Goal: Transaction & Acquisition: Purchase product/service

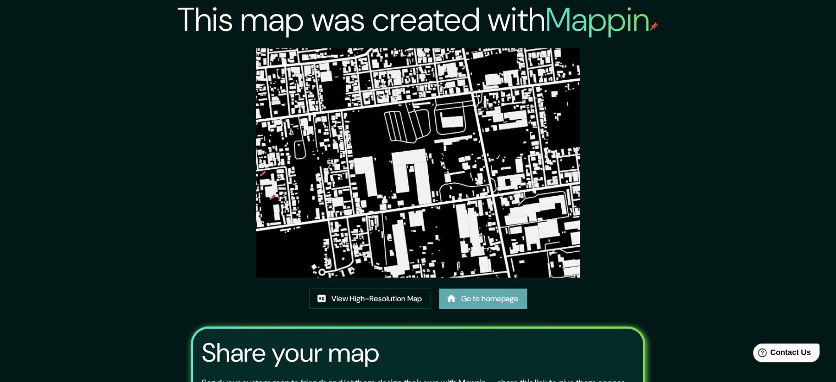
click at [490, 295] on link "Go to homepage" at bounding box center [483, 298] width 88 height 20
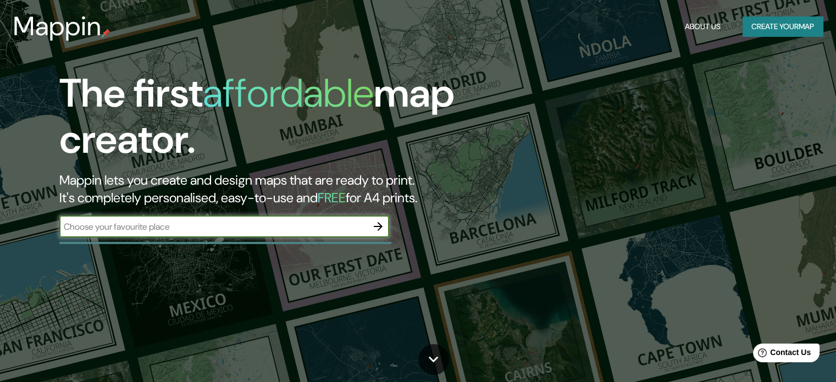
click at [382, 226] on icon "button" at bounding box center [377, 226] width 13 height 13
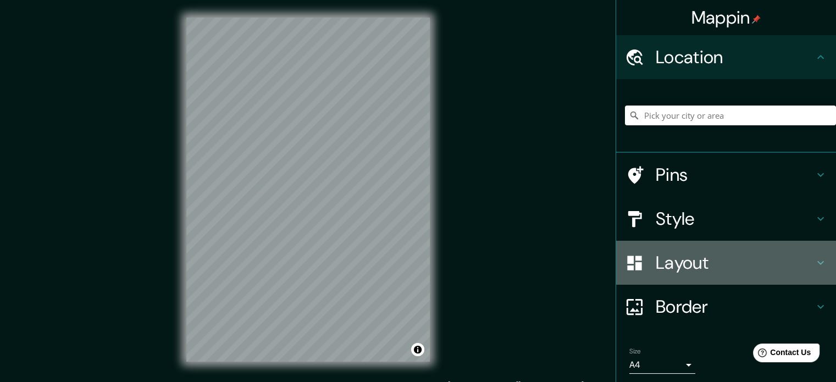
click at [695, 270] on h4 "Layout" at bounding box center [735, 263] width 158 height 22
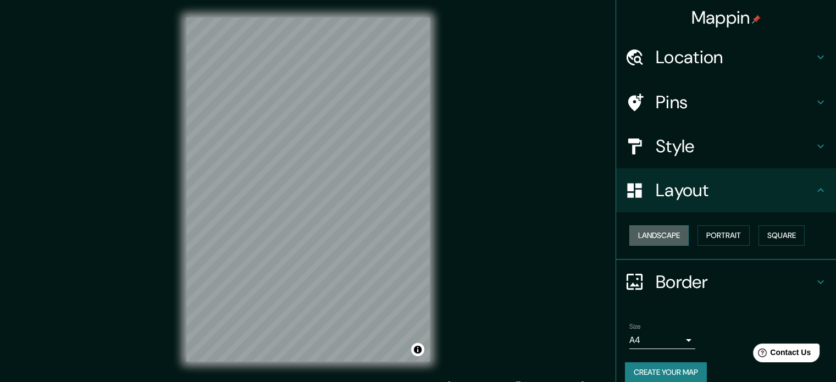
click at [637, 232] on button "Landscape" at bounding box center [658, 235] width 59 height 20
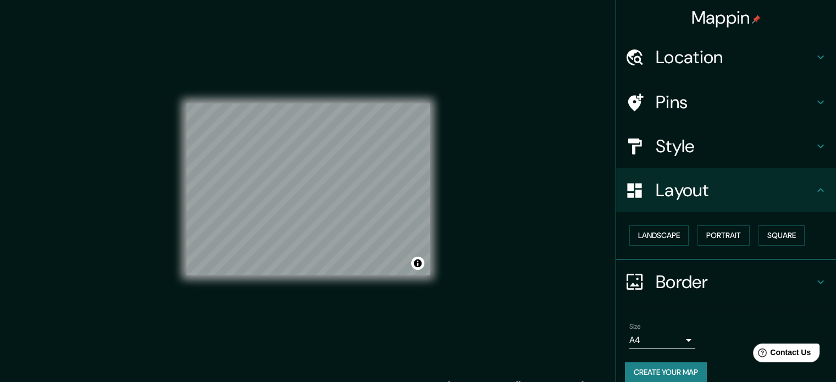
drag, startPoint x: 729, startPoint y: 53, endPoint x: 726, endPoint y: 60, distance: 7.1
click at [728, 59] on h4 "Location" at bounding box center [735, 57] width 158 height 22
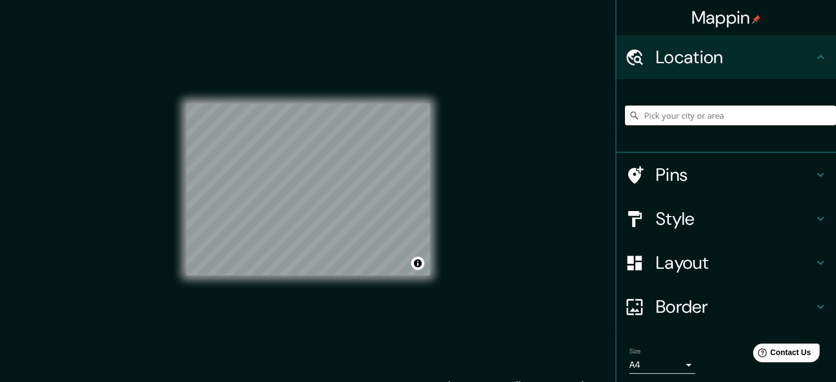
click at [685, 115] on input "Pick your city or area" at bounding box center [730, 115] width 211 height 20
type input "[GEOGRAPHIC_DATA], [GEOGRAPHIC_DATA], [GEOGRAPHIC_DATA], [GEOGRAPHIC_DATA]"
click at [441, 147] on div "© Mapbox © OpenStreetMap Improve this map" at bounding box center [308, 189] width 279 height 379
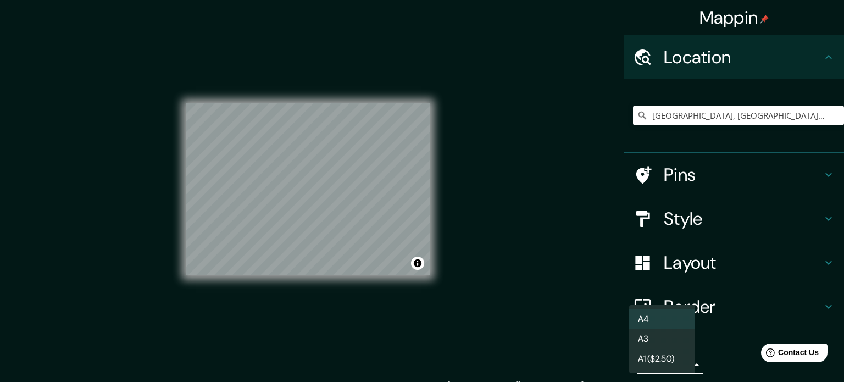
click at [673, 362] on body "Mappin Location [GEOGRAPHIC_DATA], [GEOGRAPHIC_DATA], [GEOGRAPHIC_DATA], [GEOGR…" at bounding box center [422, 191] width 844 height 382
click at [668, 334] on li "A3" at bounding box center [662, 339] width 66 height 20
type input "a4"
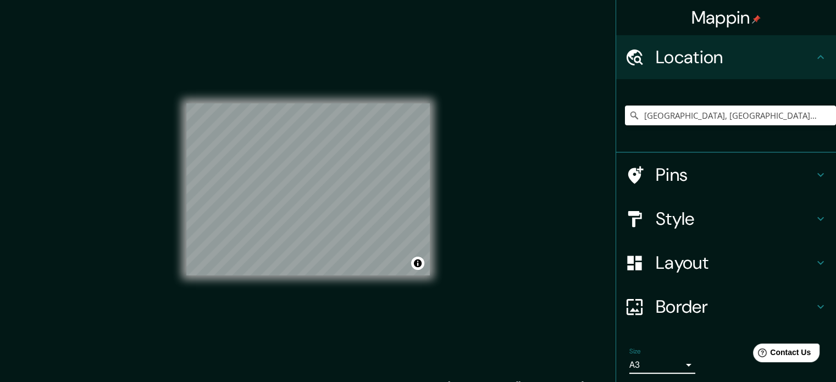
click at [698, 297] on h4 "Border" at bounding box center [735, 307] width 158 height 22
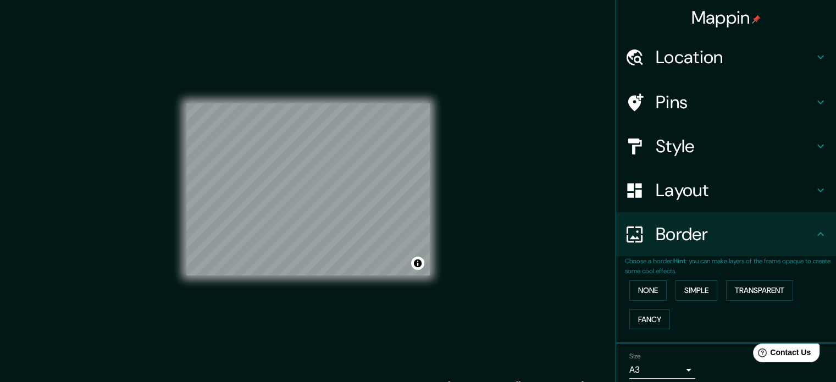
click at [681, 199] on h4 "Layout" at bounding box center [735, 190] width 158 height 22
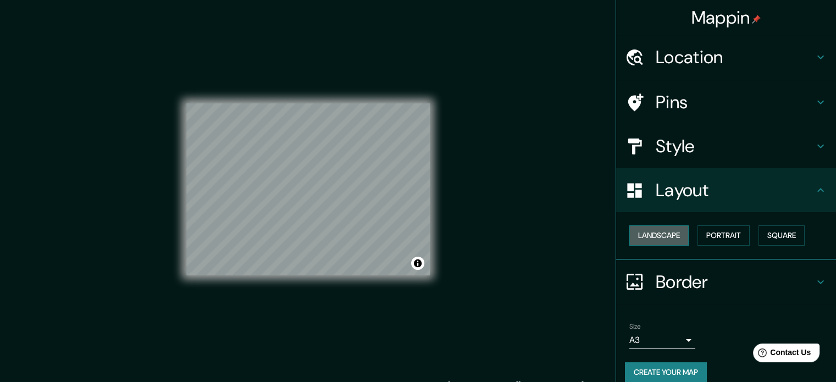
click at [674, 233] on button "Landscape" at bounding box center [658, 235] width 59 height 20
click at [690, 191] on h4 "Layout" at bounding box center [735, 190] width 158 height 22
click at [699, 151] on h4 "Style" at bounding box center [735, 146] width 158 height 22
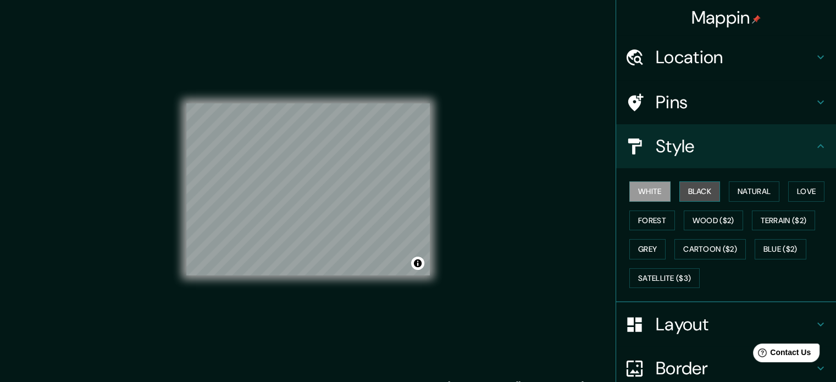
click at [696, 196] on button "Black" at bounding box center [699, 191] width 41 height 20
click at [668, 109] on h4 "Pins" at bounding box center [735, 102] width 158 height 22
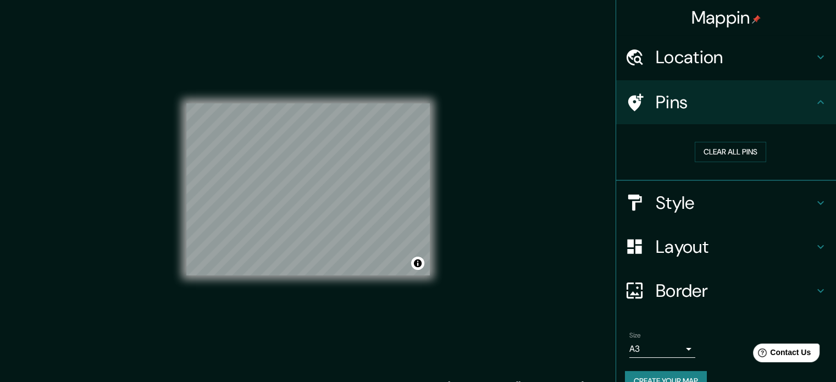
scroll to position [21, 0]
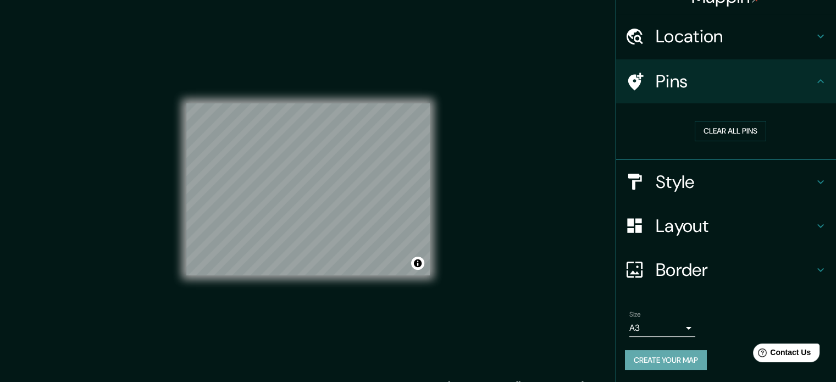
click at [681, 364] on button "Create your map" at bounding box center [666, 360] width 82 height 20
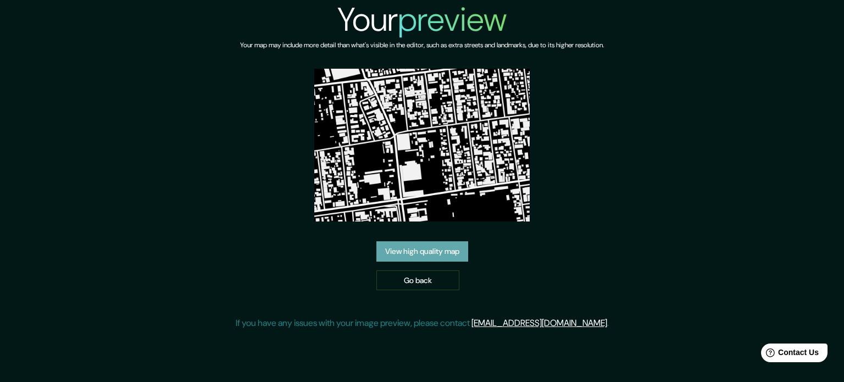
click at [453, 256] on link "View high quality map" at bounding box center [422, 251] width 92 height 20
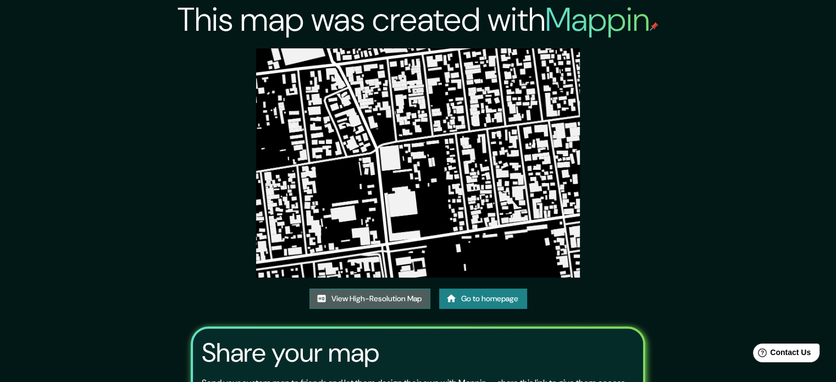
click at [366, 301] on link "View High-Resolution Map" at bounding box center [369, 298] width 121 height 20
